Goal: Task Accomplishment & Management: Manage account settings

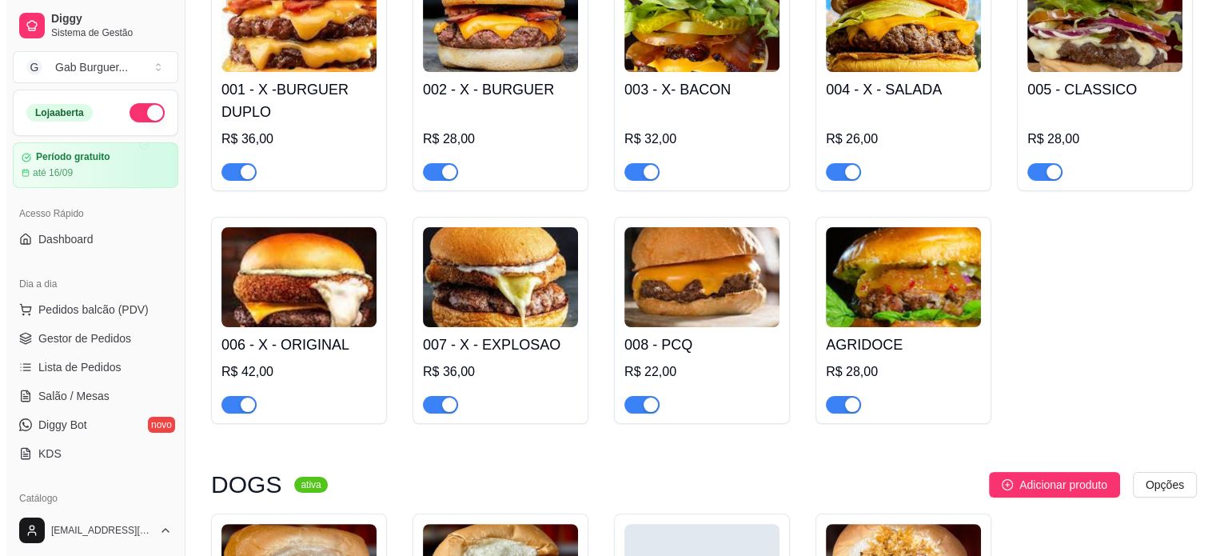
scroll to position [240, 0]
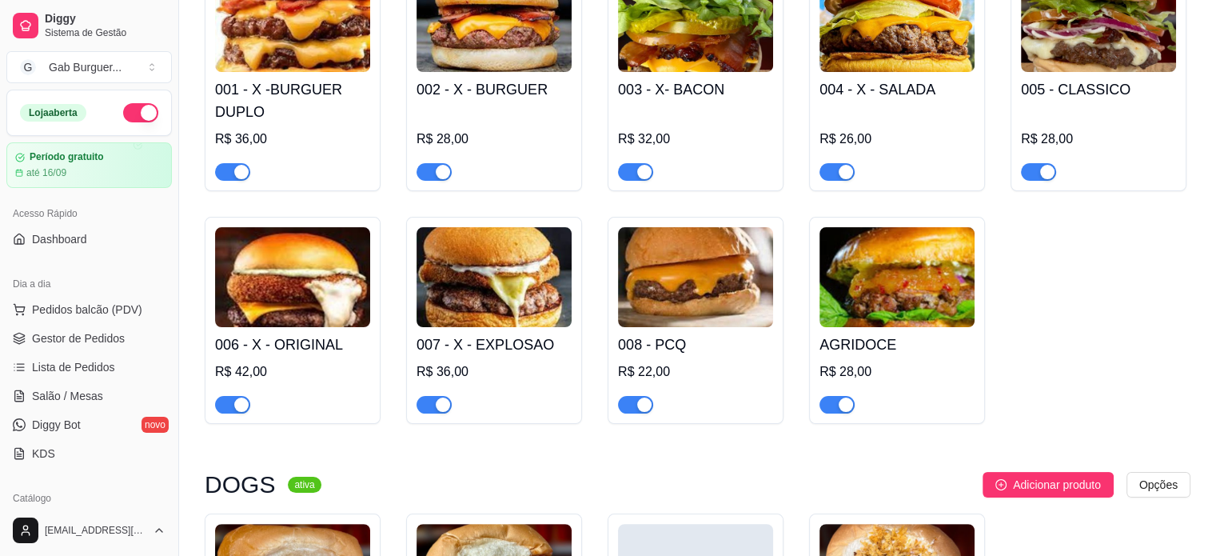
click at [493, 270] on img at bounding box center [494, 277] width 155 height 100
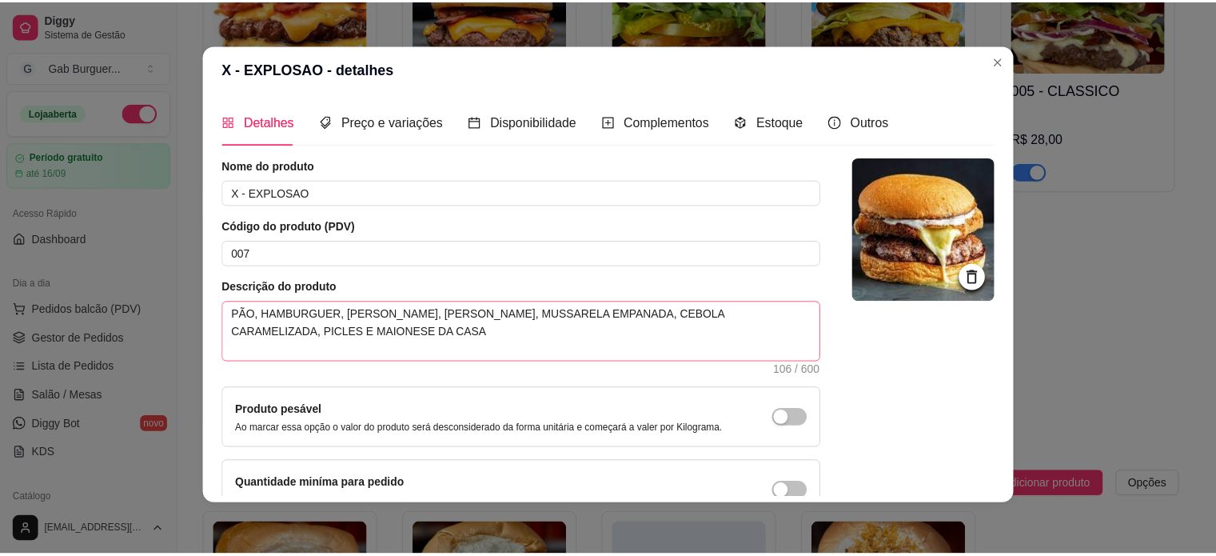
scroll to position [0, 0]
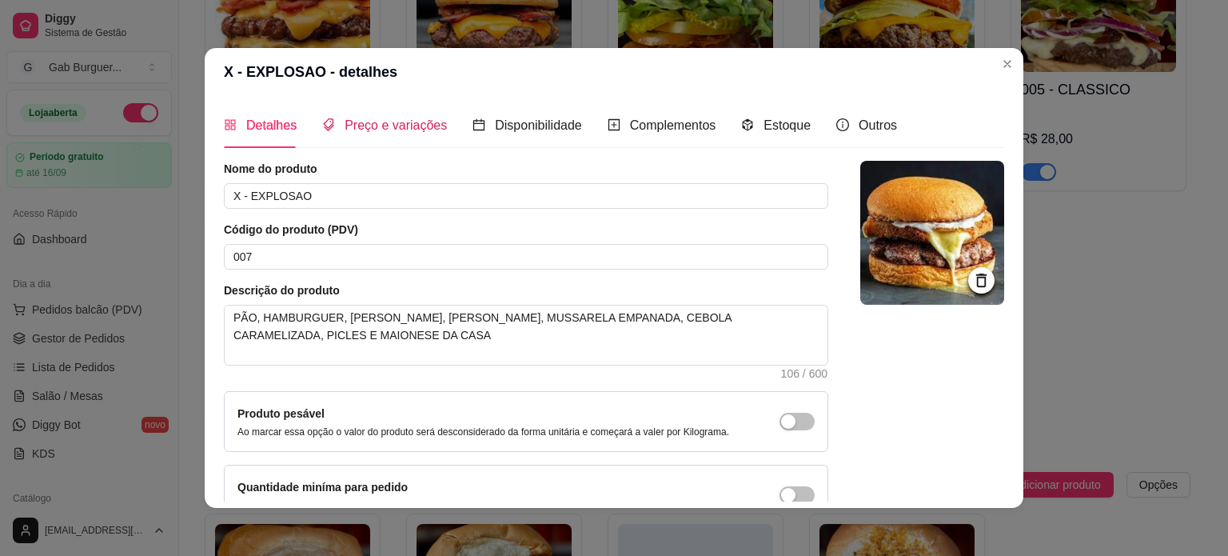
click at [349, 126] on span "Preço e variações" at bounding box center [396, 125] width 102 height 14
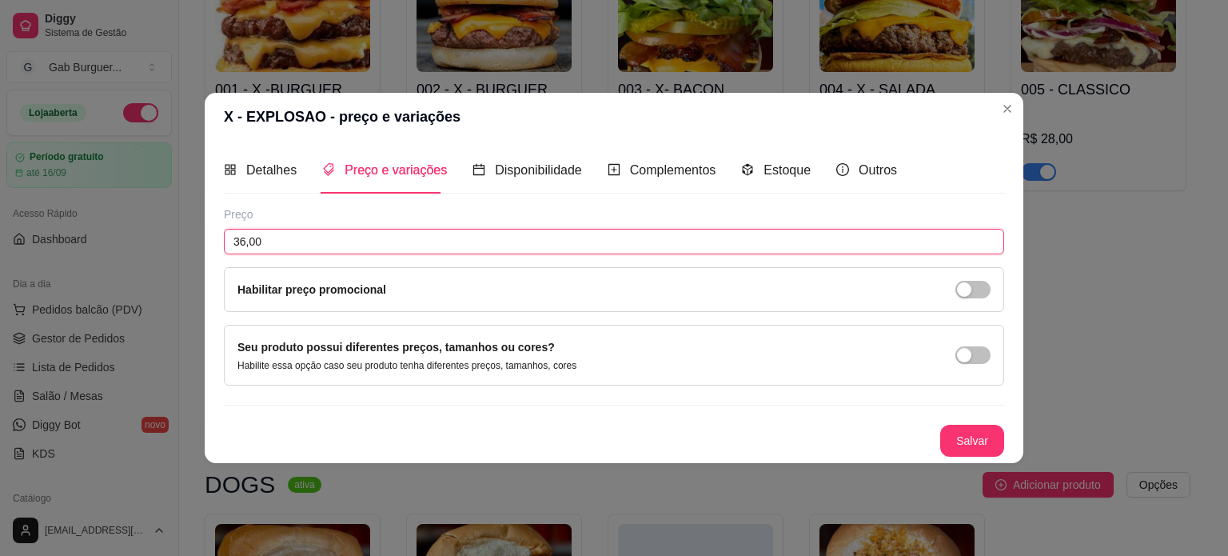
click at [241, 241] on input "36,00" at bounding box center [614, 242] width 780 height 26
click at [247, 244] on input "36,00" at bounding box center [614, 242] width 780 height 26
click at [245, 242] on input "36,00" at bounding box center [614, 242] width 780 height 26
type input "38,00"
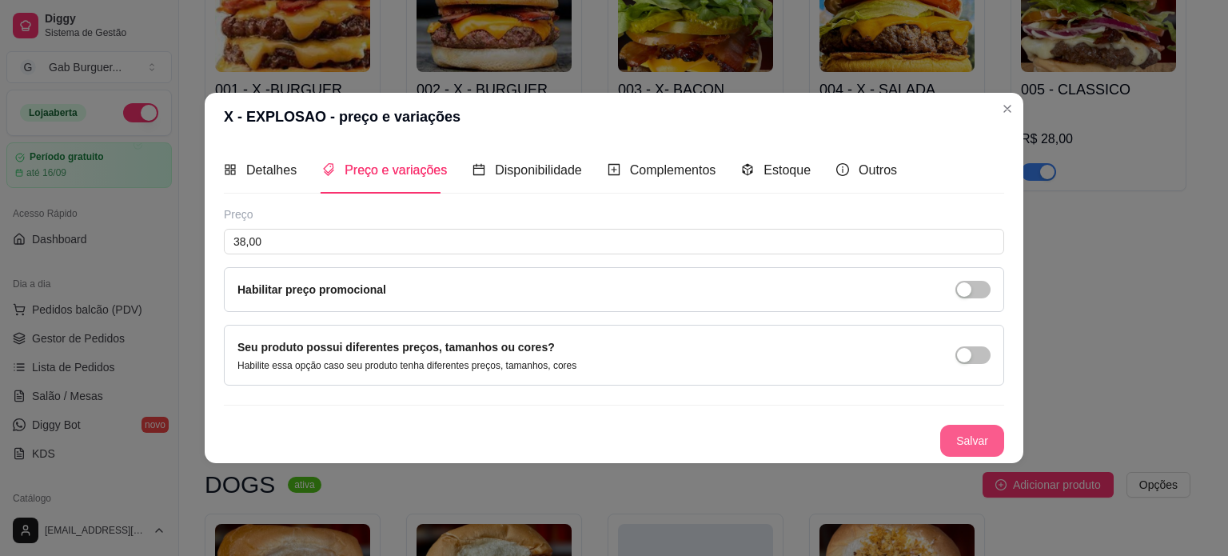
click at [949, 440] on button "Salvar" at bounding box center [972, 441] width 64 height 32
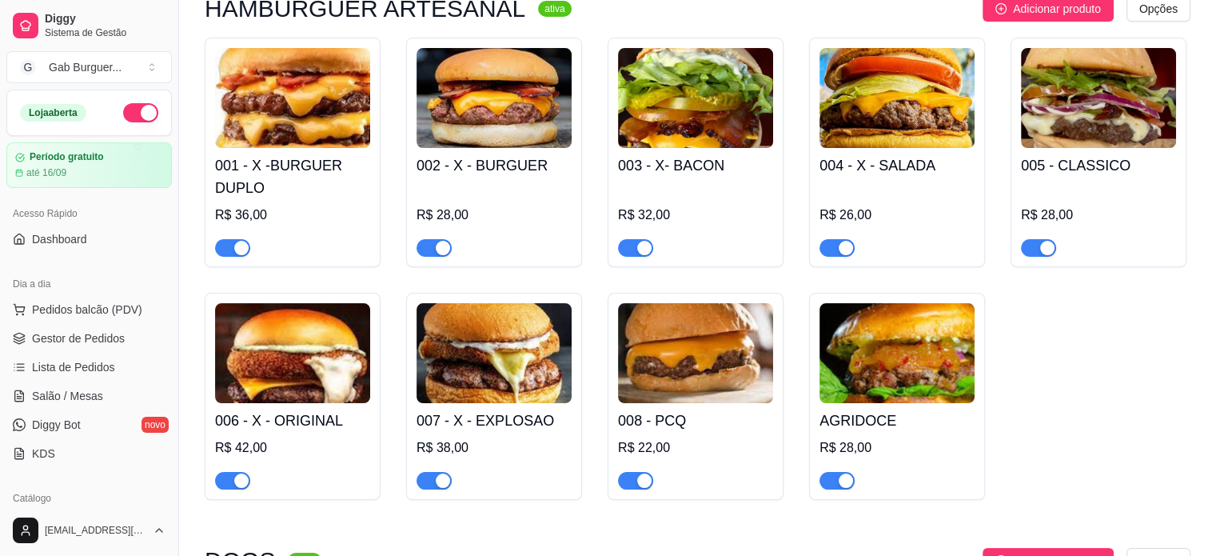
scroll to position [160, 0]
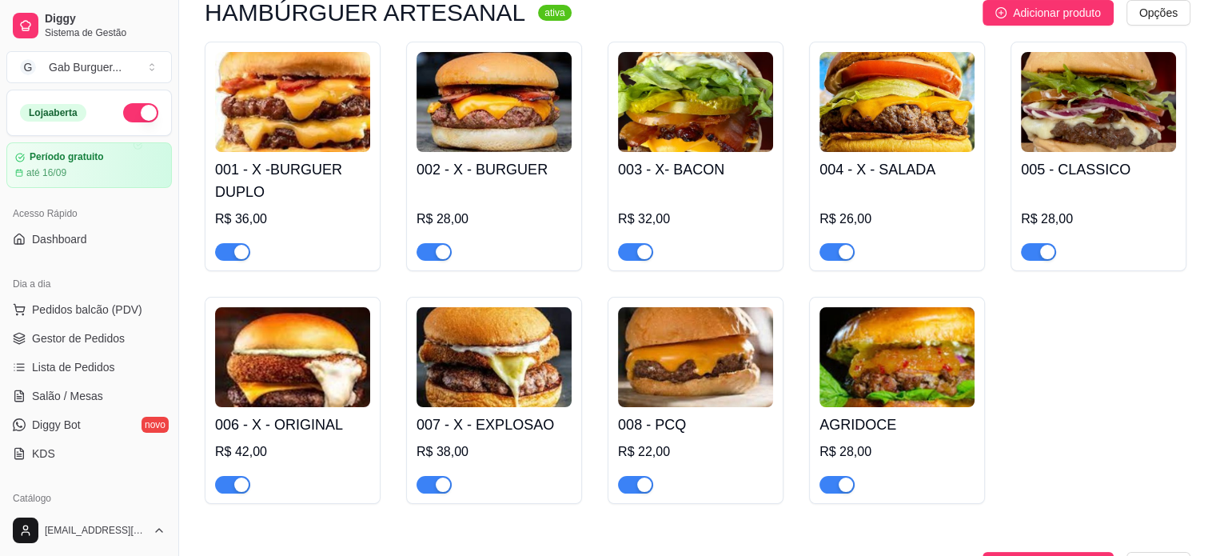
click at [1093, 114] on img at bounding box center [1098, 102] width 155 height 100
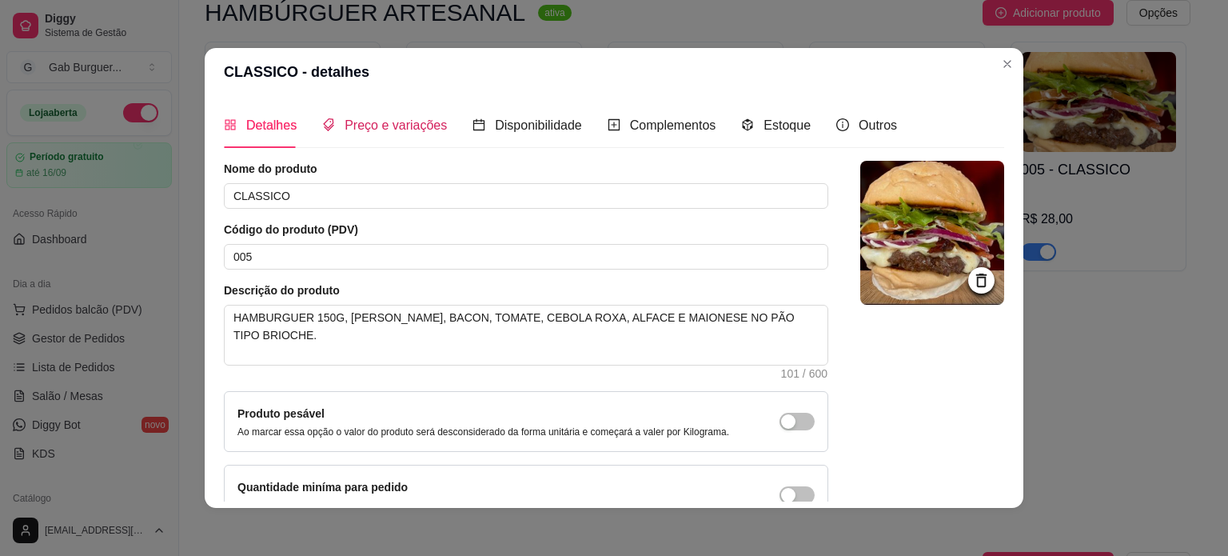
click at [398, 127] on span "Preço e variações" at bounding box center [396, 125] width 102 height 14
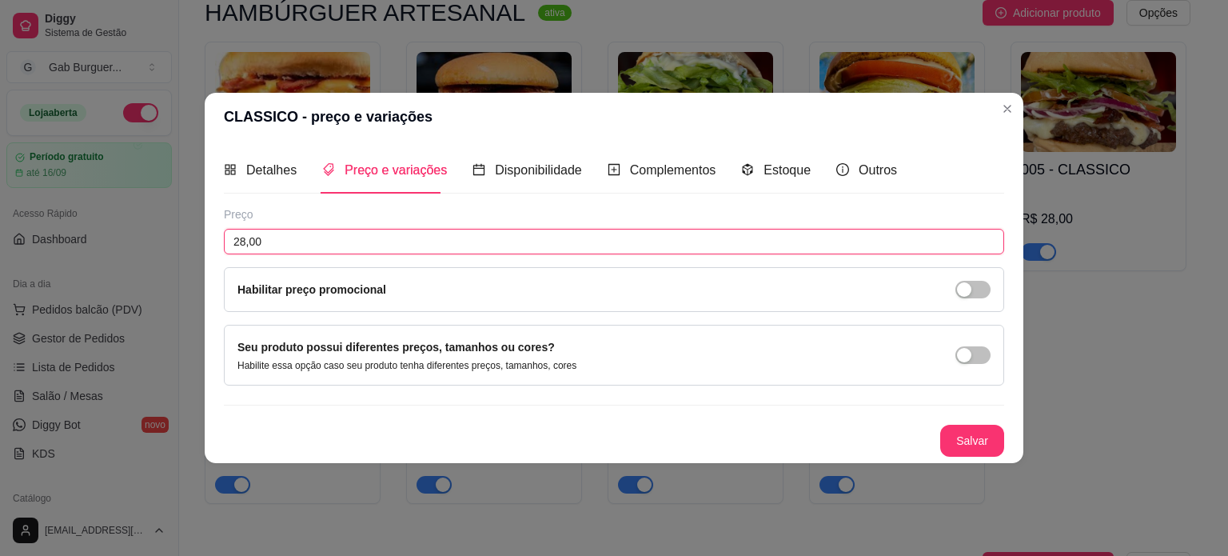
click at [244, 239] on input "28,00" at bounding box center [614, 242] width 780 height 26
type input "32,00"
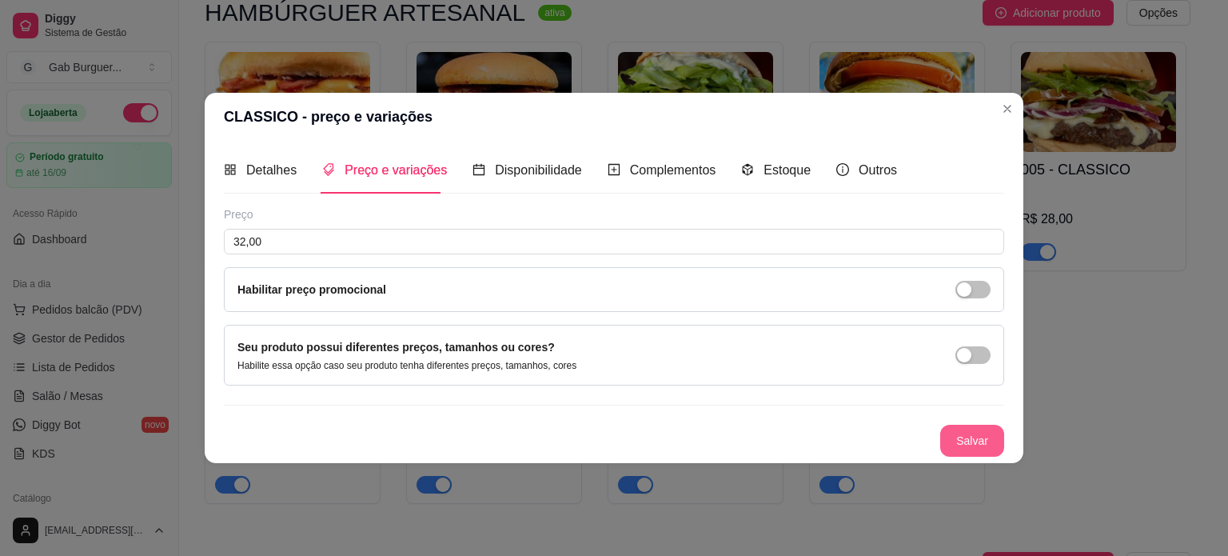
click at [956, 433] on button "Salvar" at bounding box center [972, 441] width 64 height 32
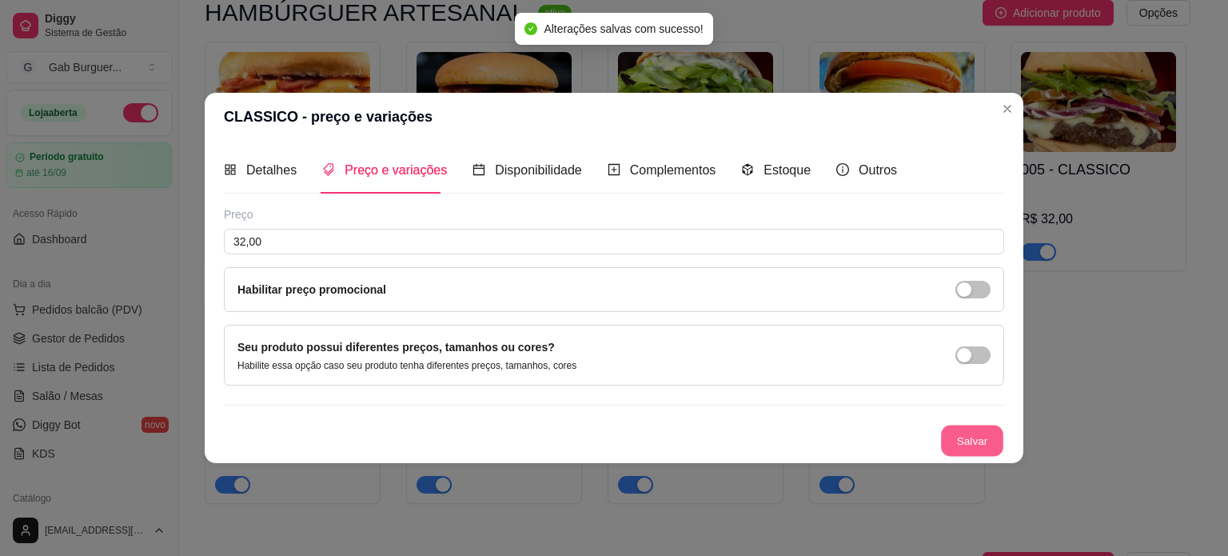
click at [956, 437] on button "Salvar" at bounding box center [972, 440] width 62 height 31
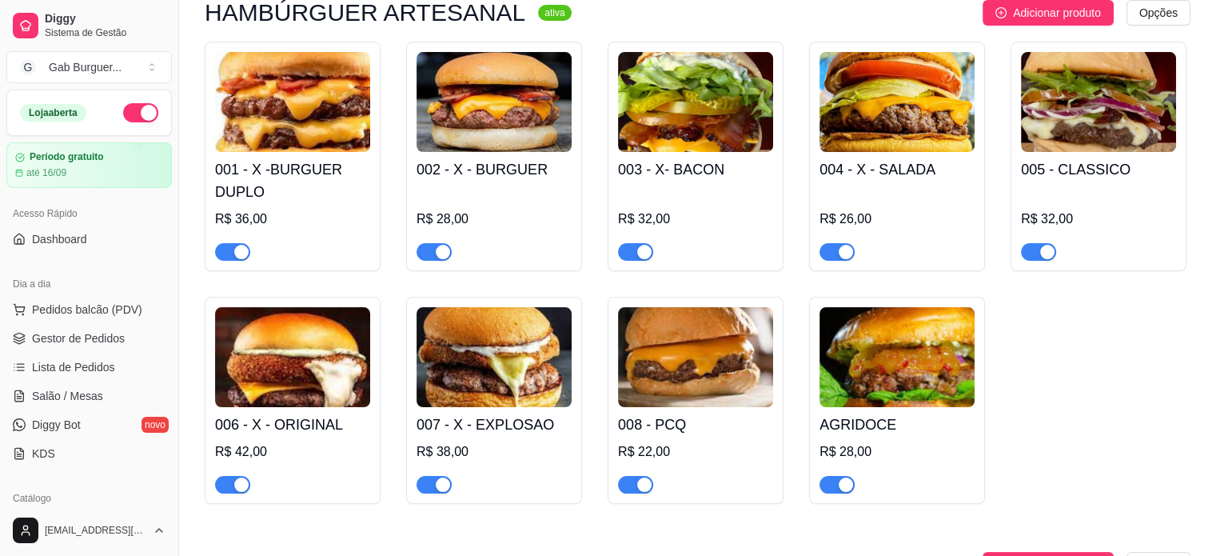
click at [281, 126] on img at bounding box center [292, 102] width 155 height 100
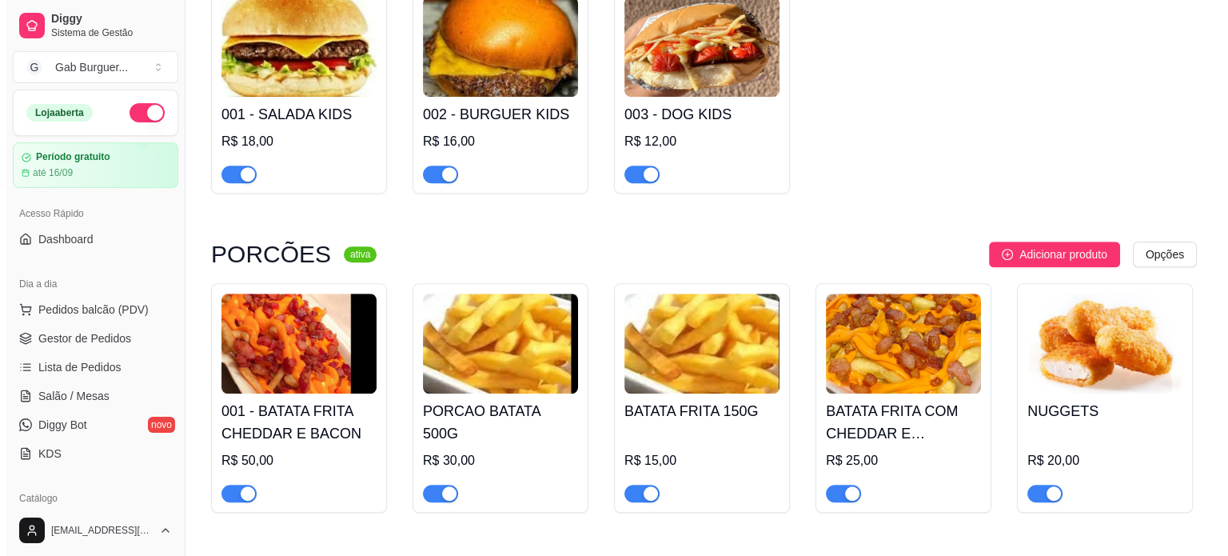
scroll to position [1199, 0]
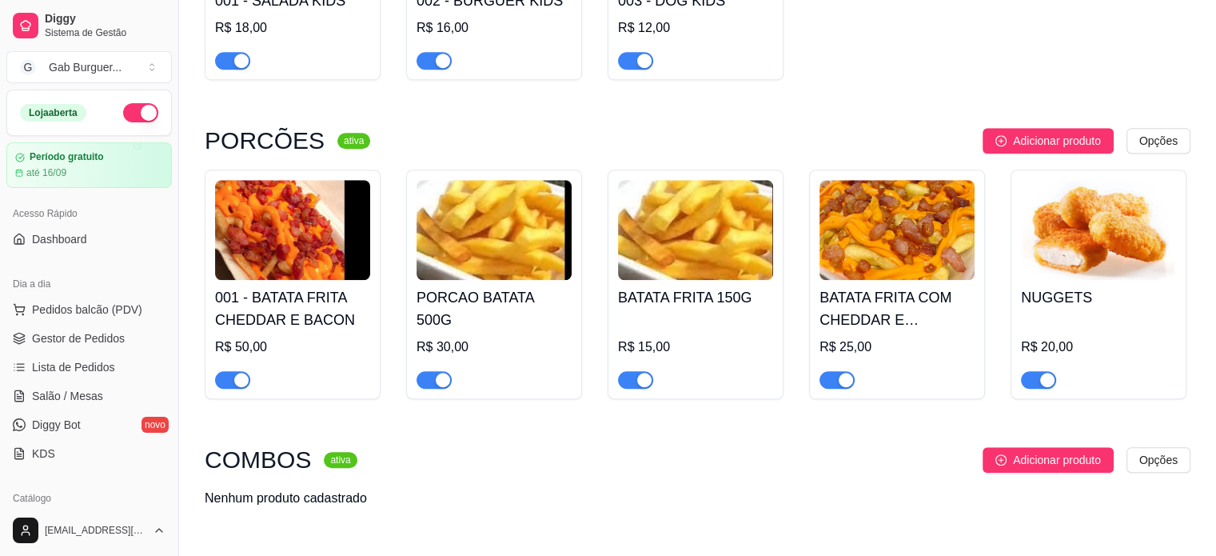
click at [257, 202] on img at bounding box center [292, 230] width 155 height 100
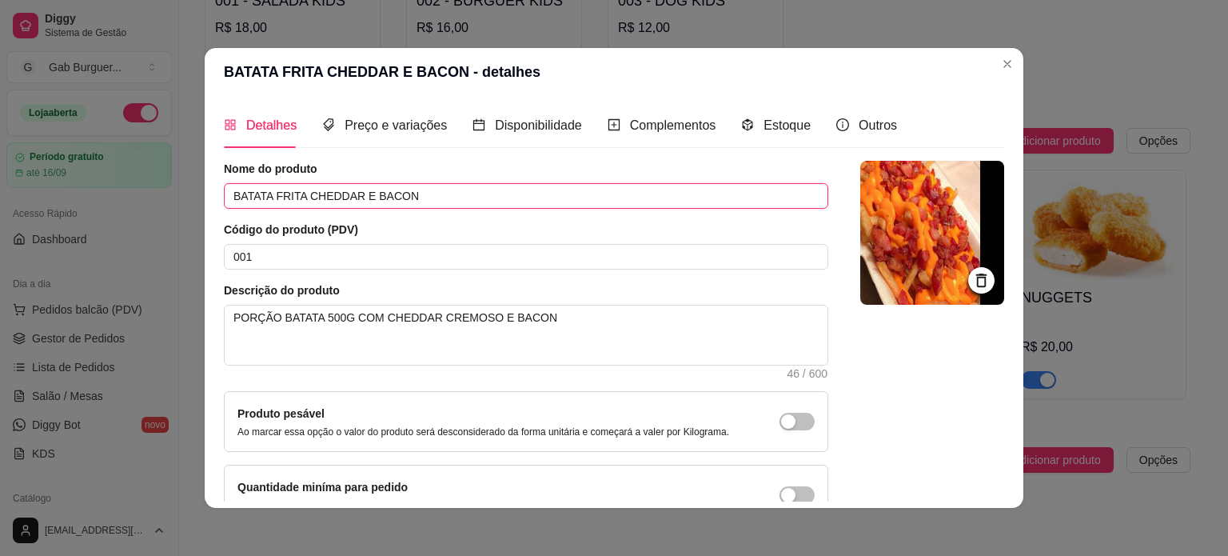
click at [417, 206] on input "BATATA FRITA CHEDDAR E BACON" at bounding box center [526, 196] width 605 height 26
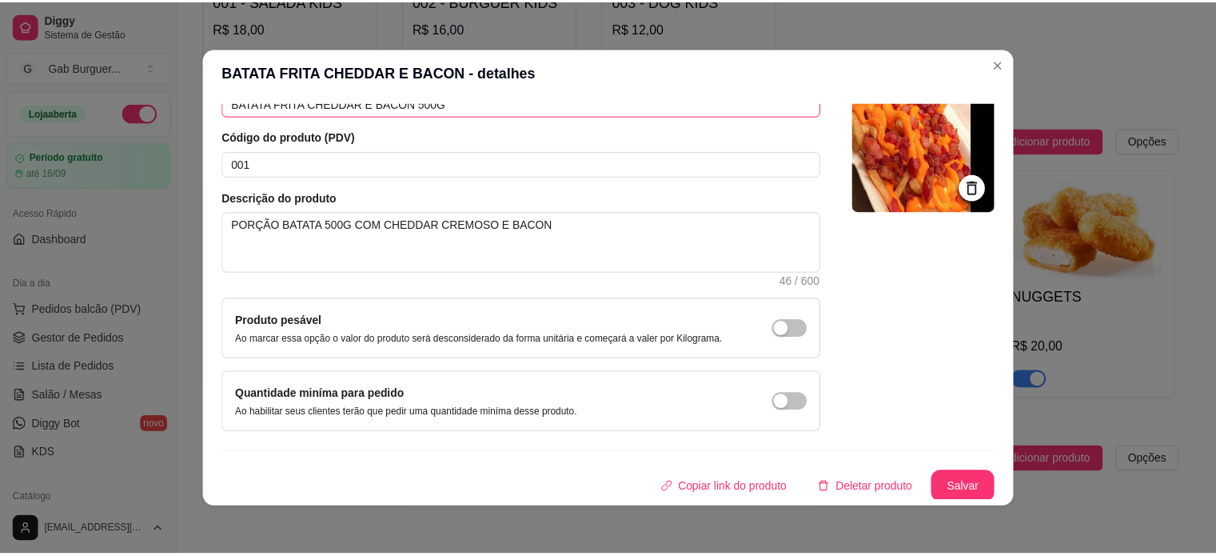
scroll to position [3, 0]
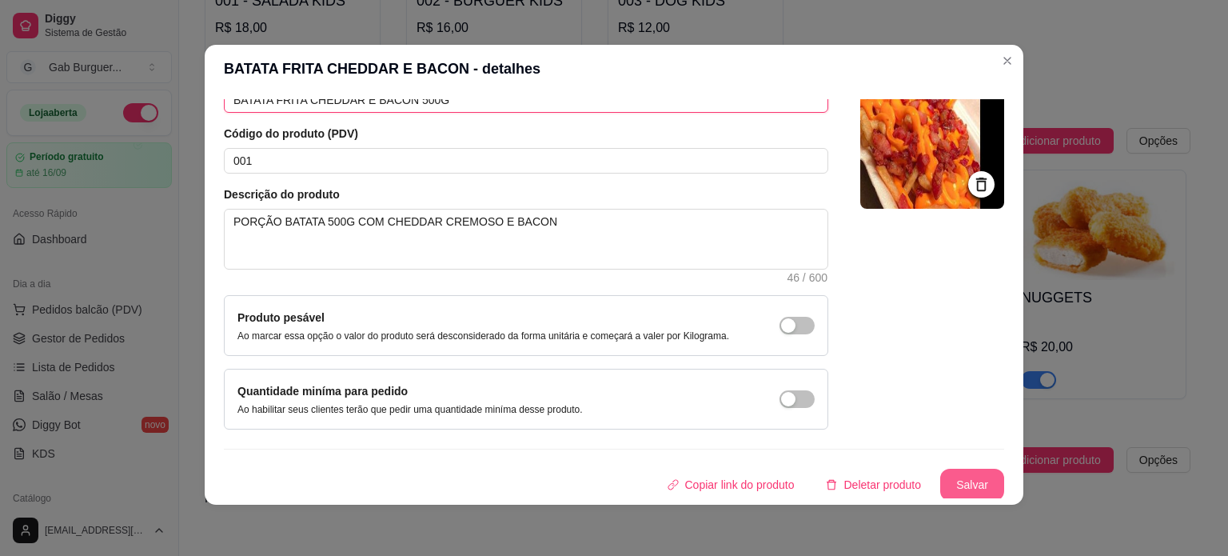
type input "BATATA FRITA CHEDDAR E BACON 500G"
click at [972, 483] on button "Salvar" at bounding box center [972, 485] width 64 height 32
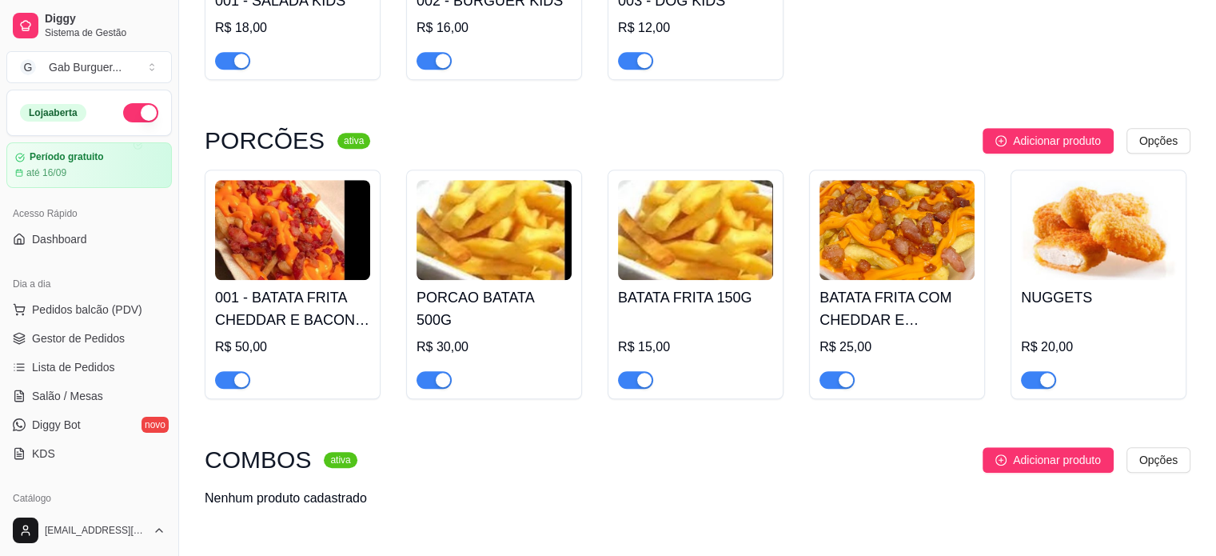
click at [292, 258] on img at bounding box center [292, 230] width 155 height 100
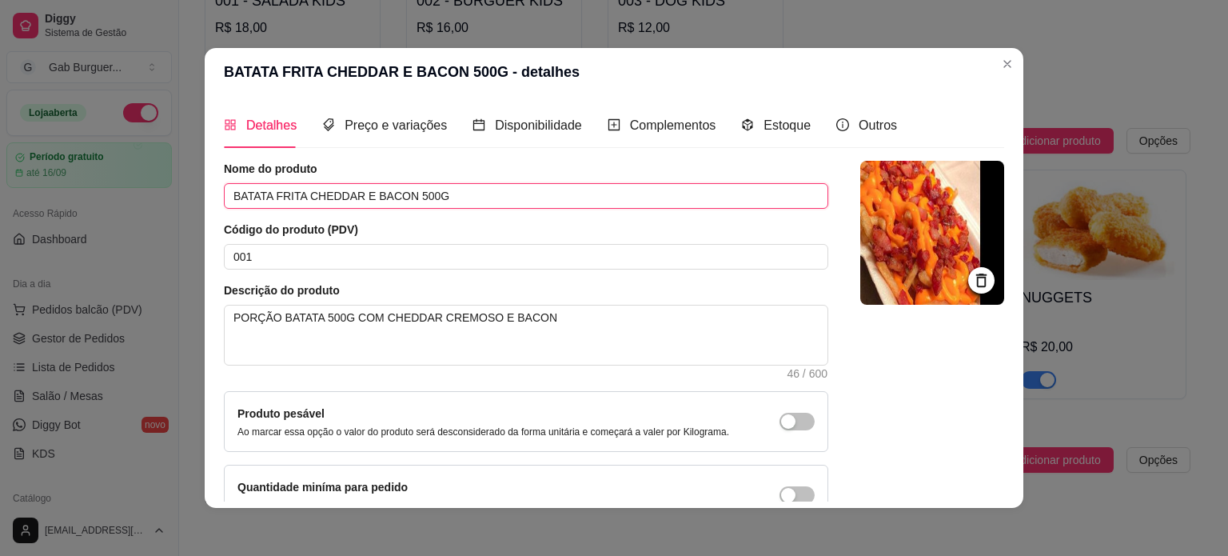
click at [265, 194] on input "BATATA FRITA CHEDDAR E BACON 500G" at bounding box center [526, 196] width 605 height 26
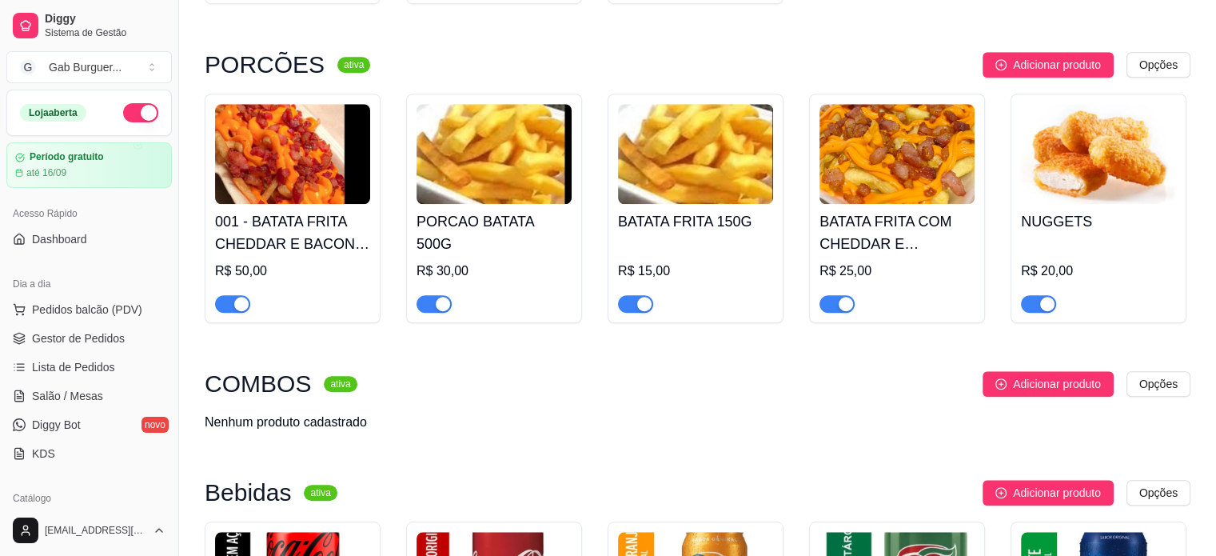
scroll to position [1279, 0]
